Goal: Task Accomplishment & Management: Manage account settings

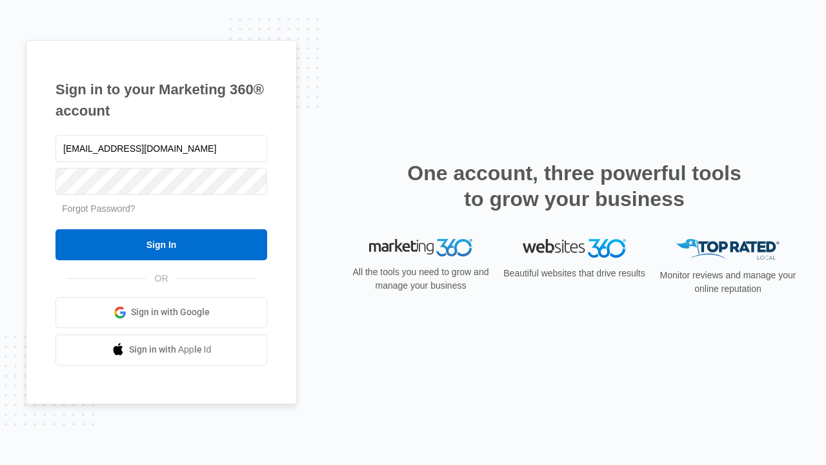
type input "dankie614@gmail.com"
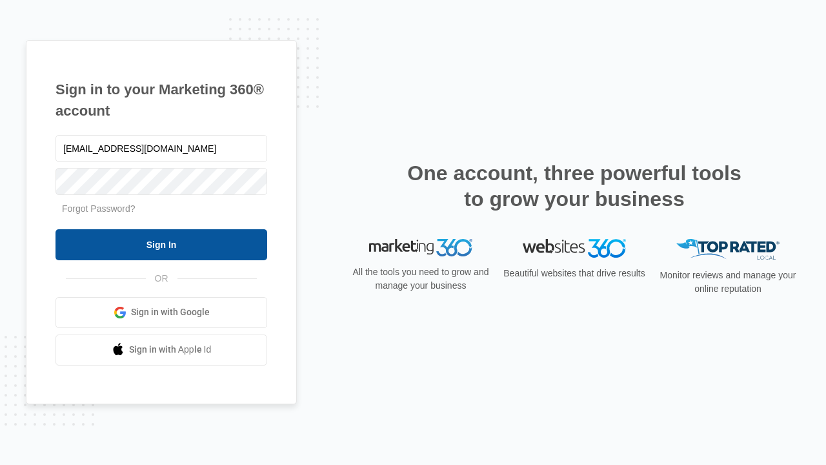
click at [161, 244] on input "Sign In" at bounding box center [162, 244] width 212 height 31
